Goal: Task Accomplishment & Management: Complete application form

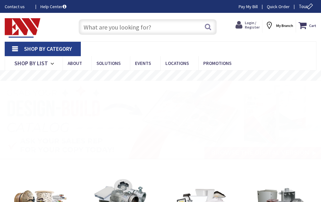
click at [253, 23] on span "Login / Register" at bounding box center [252, 24] width 15 height 9
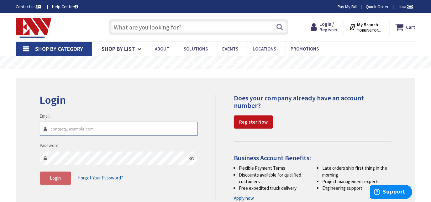
click at [69, 132] on input "Email" at bounding box center [119, 129] width 158 height 14
type input "[EMAIL_ADDRESS][DOMAIN_NAME]"
click at [189, 157] on icon at bounding box center [191, 158] width 5 height 5
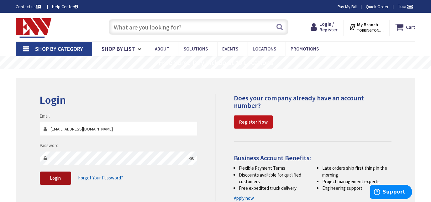
click at [53, 176] on span "Login" at bounding box center [55, 178] width 11 height 6
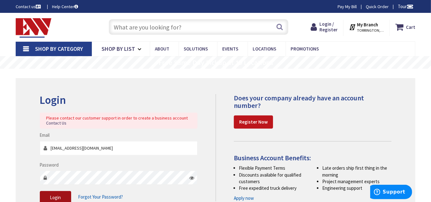
click at [50, 195] on span "Login" at bounding box center [55, 197] width 11 height 6
click at [60, 196] on span "Login" at bounding box center [55, 197] width 11 height 6
click at [100, 197] on span "Forgot Your Password?" at bounding box center [100, 197] width 45 height 6
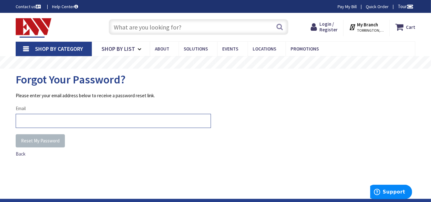
click at [75, 118] on input "Email" at bounding box center [113, 121] width 195 height 14
type input "[EMAIL_ADDRESS][DOMAIN_NAME]"
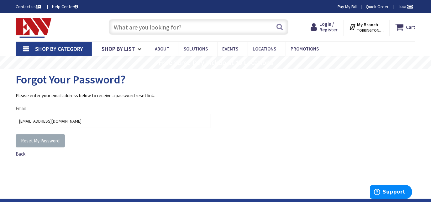
click at [37, 138] on span "Reset My Password" at bounding box center [40, 141] width 39 height 6
click at [43, 142] on span "Reset My Password" at bounding box center [40, 141] width 39 height 6
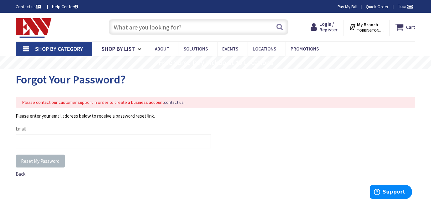
click at [20, 173] on span "Back" at bounding box center [21, 174] width 10 height 6
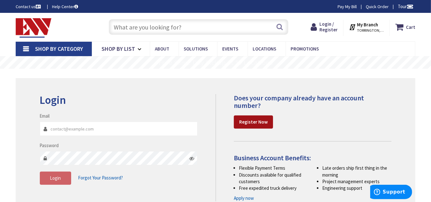
click at [257, 121] on strong "Register Now" at bounding box center [253, 122] width 29 height 6
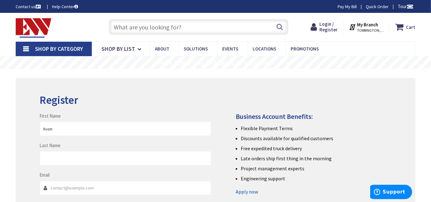
type input "Avon"
type input "Appliance"
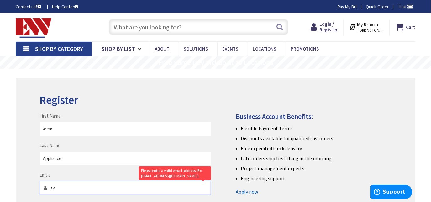
type input "[EMAIL_ADDRESS][DOMAIN_NAME]"
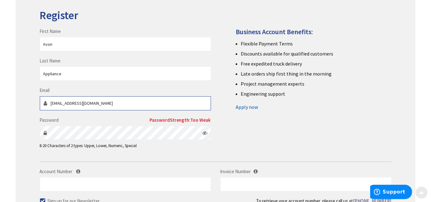
scroll to position [85, 0]
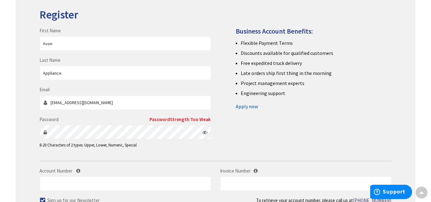
click at [203, 132] on icon at bounding box center [205, 132] width 5 height 5
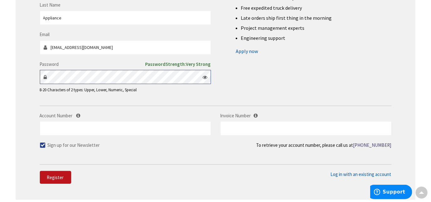
scroll to position [142, 0]
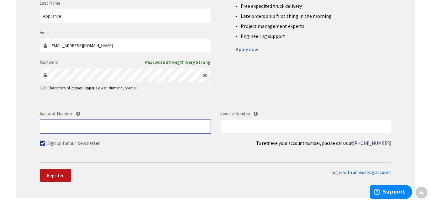
click at [118, 124] on input "Account Number" at bounding box center [125, 126] width 171 height 14
type input "33623"
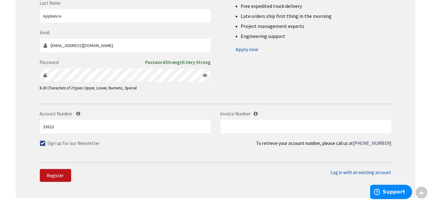
click at [40, 142] on span at bounding box center [43, 143] width 6 height 6
click at [41, 142] on input "Sign up for our Newsletter" at bounding box center [43, 143] width 4 height 4
checkbox input "false"
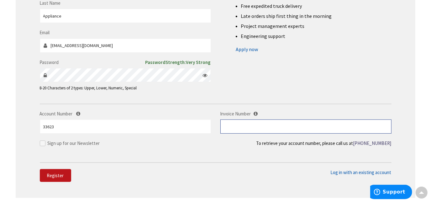
click at [235, 123] on input "text" at bounding box center [305, 126] width 171 height 14
type input "S128636220.001"
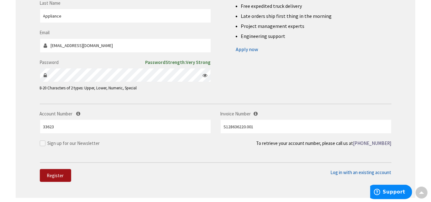
click at [58, 174] on span "Register" at bounding box center [55, 175] width 17 height 6
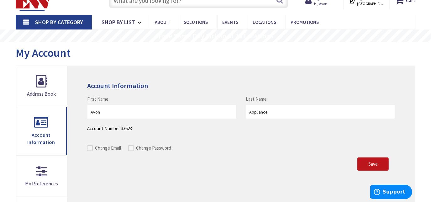
scroll to position [57, 0]
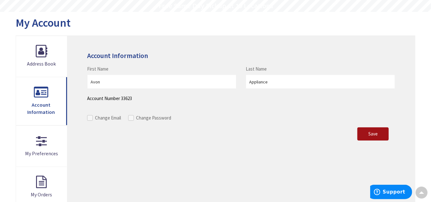
click at [371, 134] on span "Save" at bounding box center [372, 134] width 9 height 6
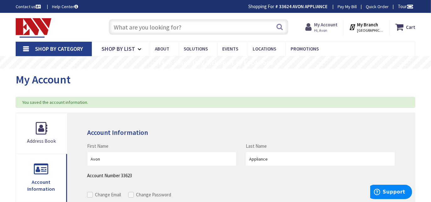
click at [324, 28] on span "Hi, Avon" at bounding box center [326, 30] width 24 height 5
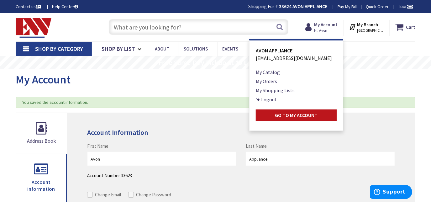
click at [345, 5] on link "Pay My Bill" at bounding box center [347, 6] width 19 height 6
